Goal: Task Accomplishment & Management: Manage account settings

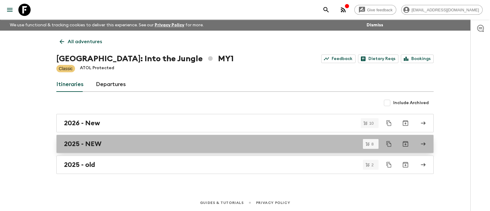
click at [82, 140] on h2 "2025 - NEW" at bounding box center [82, 144] width 37 height 8
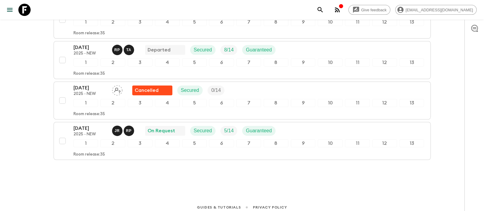
scroll to position [294, 0]
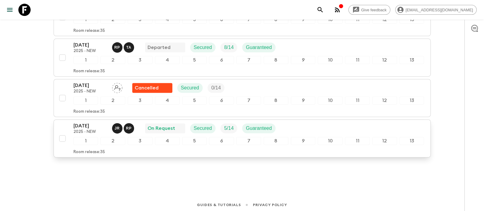
click at [86, 125] on p "[DATE]" at bounding box center [91, 125] width 34 height 7
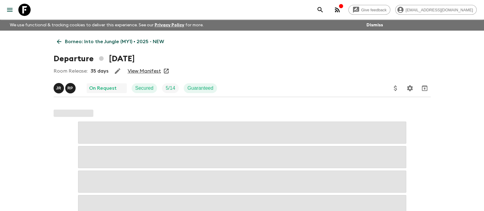
click at [141, 71] on link "View Manifest" at bounding box center [144, 71] width 33 height 6
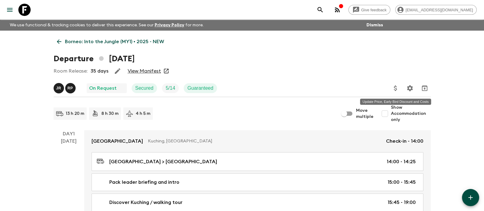
click at [398, 87] on icon "Update Price, Early Bird Discount and Costs" at bounding box center [395, 88] width 7 height 7
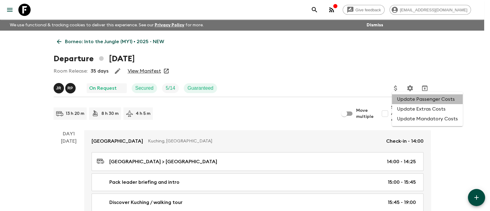
click at [443, 98] on li "Update Passenger Costs" at bounding box center [427, 99] width 71 height 10
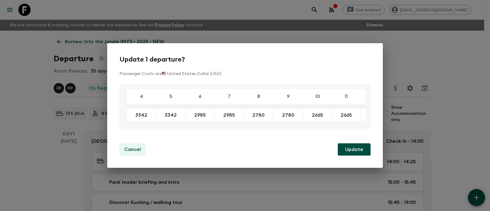
click at [136, 149] on p "Cancel" at bounding box center [132, 149] width 17 height 7
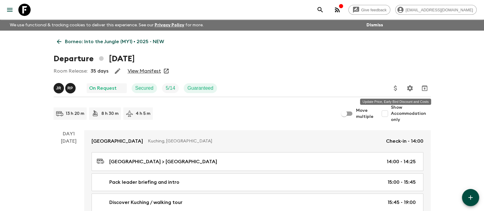
click at [394, 91] on icon "Update Price, Early Bird Discount and Costs" at bounding box center [395, 88] width 7 height 7
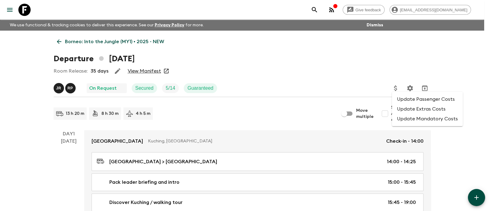
click at [415, 107] on li "Update Extras Costs" at bounding box center [427, 109] width 71 height 10
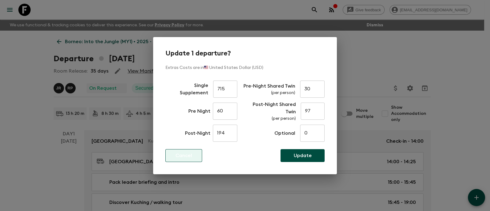
click at [194, 152] on button "Cancel" at bounding box center [183, 155] width 37 height 13
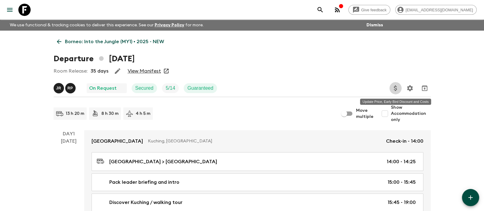
click at [396, 88] on icon "Update Price, Early Bird Discount and Costs" at bounding box center [395, 88] width 3 height 6
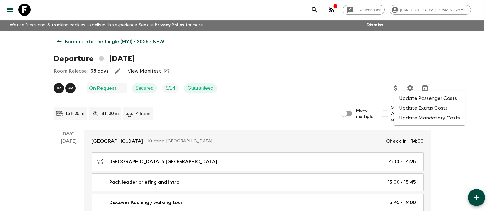
click at [420, 119] on li "Update Mandatory Costs" at bounding box center [429, 118] width 71 height 10
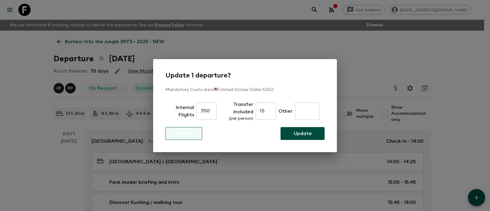
drag, startPoint x: 177, startPoint y: 138, endPoint x: 309, endPoint y: 104, distance: 137.0
click at [181, 136] on button "Cancel" at bounding box center [183, 133] width 37 height 13
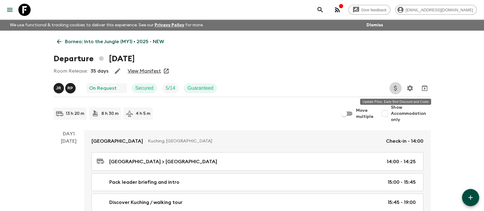
click at [395, 88] on icon "Update Price, Early Bird Discount and Costs" at bounding box center [395, 88] width 3 height 6
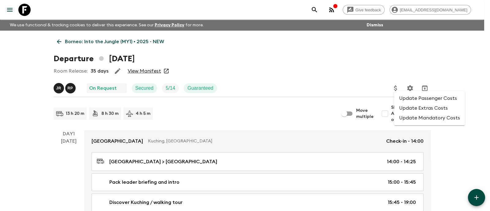
click at [409, 100] on li "Update Passenger Costs" at bounding box center [429, 98] width 71 height 10
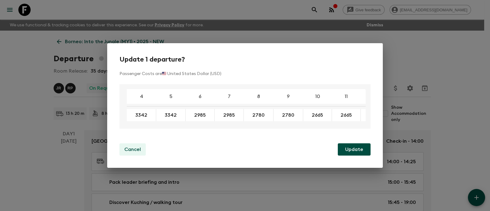
click at [135, 151] on p "Cancel" at bounding box center [132, 149] width 17 height 7
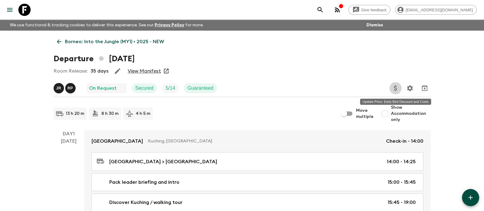
click at [398, 91] on icon "Update Price, Early Bird Discount and Costs" at bounding box center [395, 88] width 7 height 7
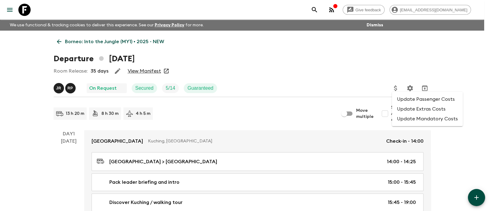
click at [404, 109] on li "Update Extras Costs" at bounding box center [427, 109] width 71 height 10
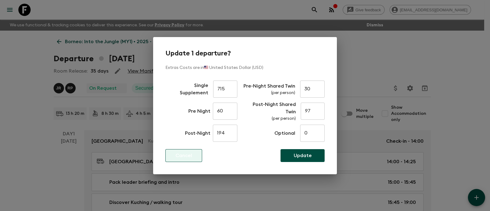
click at [173, 153] on button "Cancel" at bounding box center [183, 155] width 37 height 13
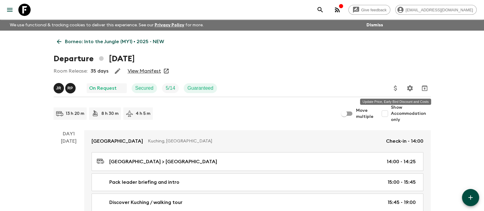
click at [398, 86] on icon "Update Price, Early Bird Discount and Costs" at bounding box center [395, 88] width 7 height 7
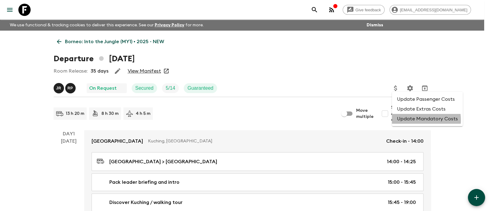
click at [415, 120] on li "Update Mandatory Costs" at bounding box center [427, 119] width 71 height 10
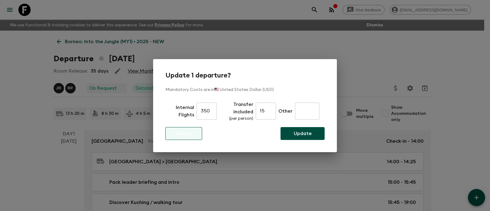
click at [175, 137] on button "Cancel" at bounding box center [183, 133] width 37 height 13
